Goal: Find specific page/section: Find specific page/section

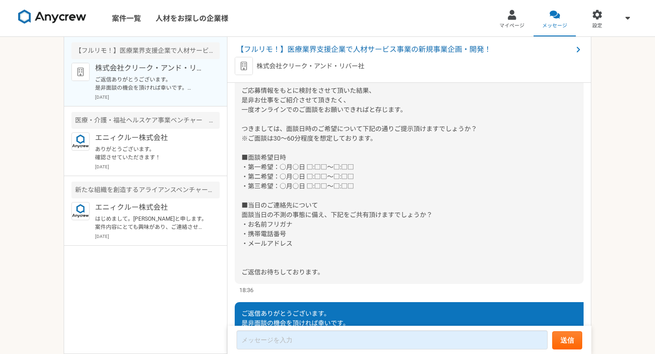
scroll to position [833, 0]
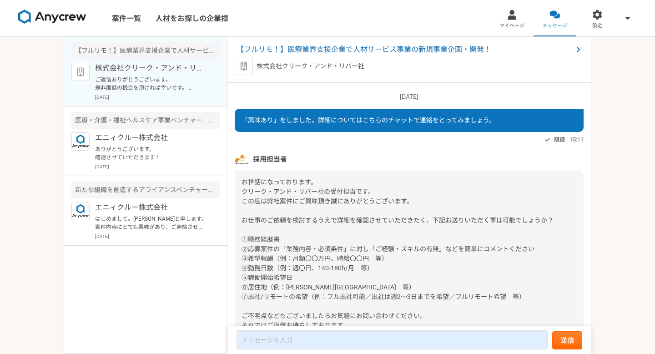
scroll to position [833, 0]
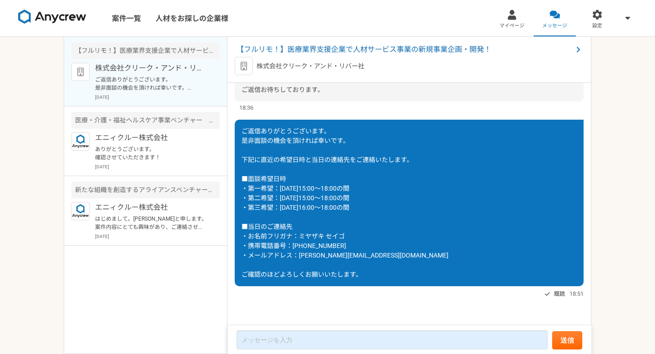
click at [61, 20] on img at bounding box center [52, 17] width 68 height 15
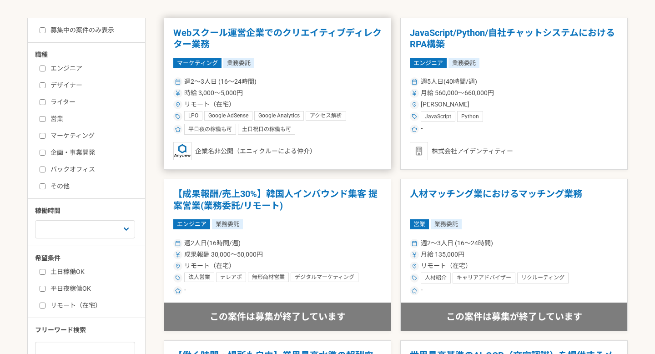
scroll to position [179, 0]
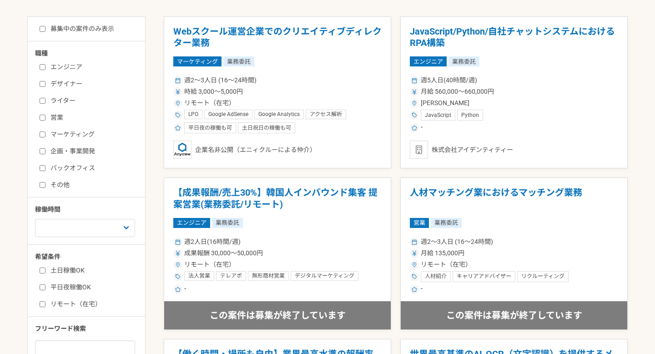
click at [39, 152] on div "エンジニア デザイナー ライター 営業 マーケティング 企画・事業開発 バックオフィス その他" at bounding box center [89, 125] width 109 height 130
click at [41, 152] on input "企画・事業開発" at bounding box center [43, 151] width 6 height 6
checkbox input "true"
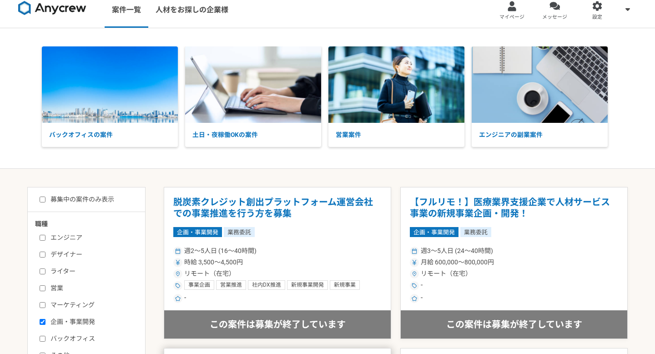
scroll to position [15, 0]
